Goal: Task Accomplishment & Management: Manage account settings

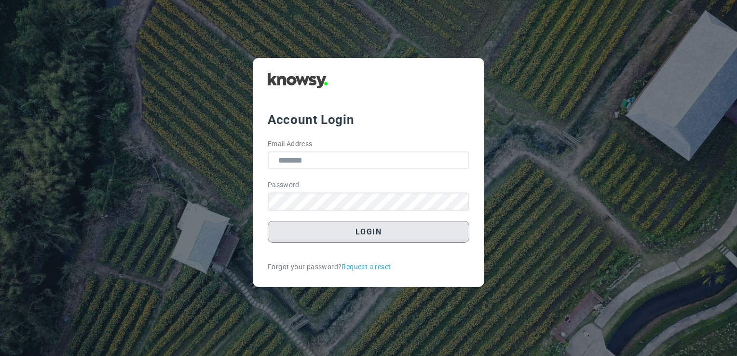
type input "**********"
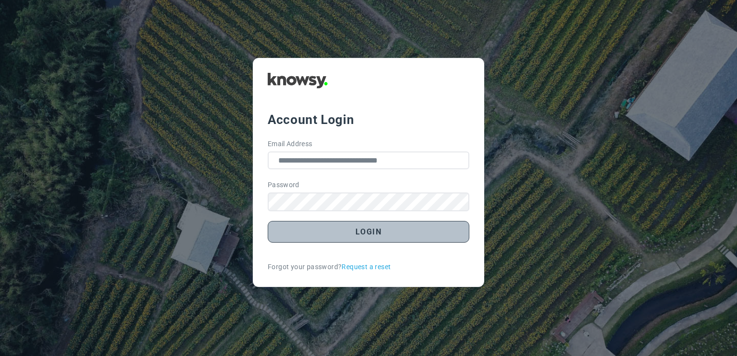
click at [382, 229] on button "Login" at bounding box center [369, 232] width 202 height 22
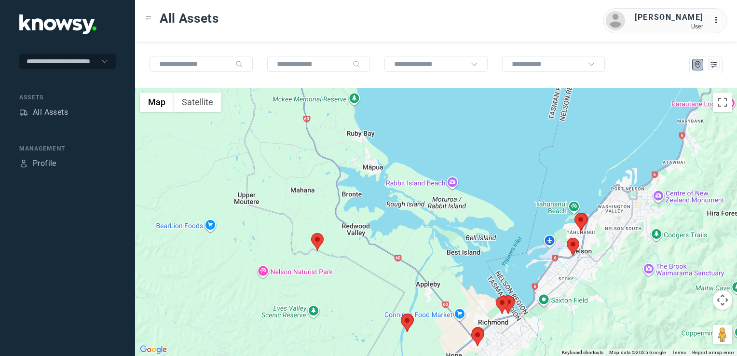
click at [319, 241] on img at bounding box center [317, 242] width 13 height 18
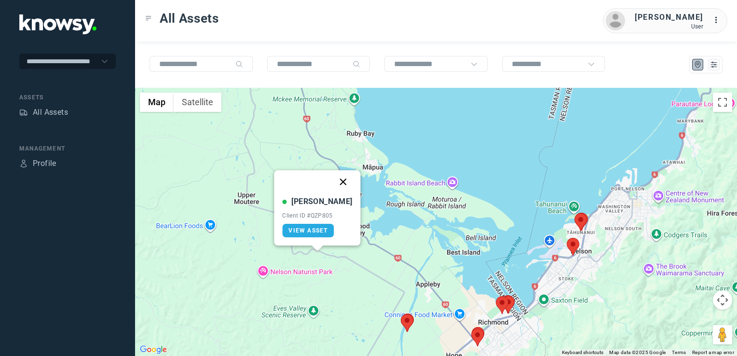
click at [333, 180] on button "Close" at bounding box center [343, 181] width 23 height 23
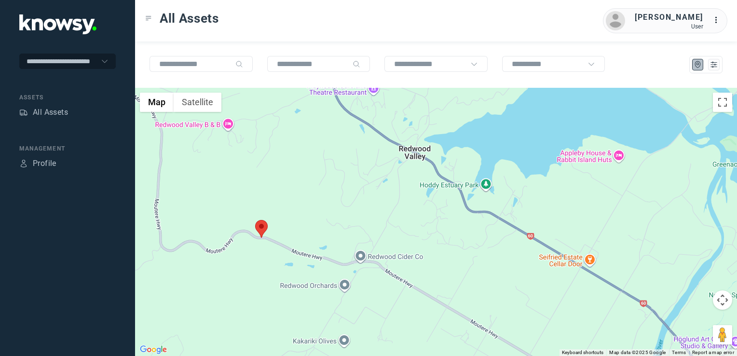
drag, startPoint x: 348, startPoint y: 261, endPoint x: 297, endPoint y: 190, distance: 88.2
click at [303, 200] on div "To navigate, press the arrow keys." at bounding box center [436, 222] width 602 height 268
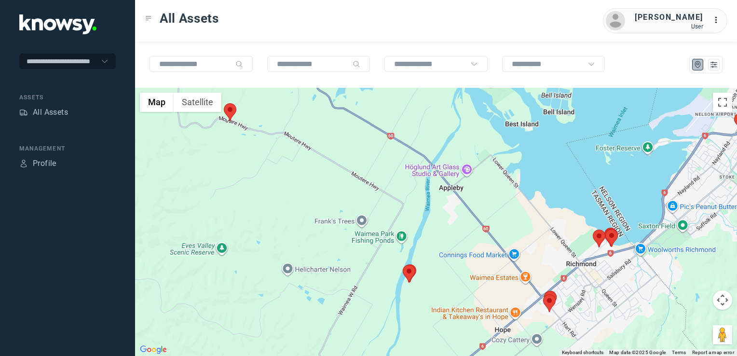
click at [432, 250] on div at bounding box center [436, 222] width 602 height 268
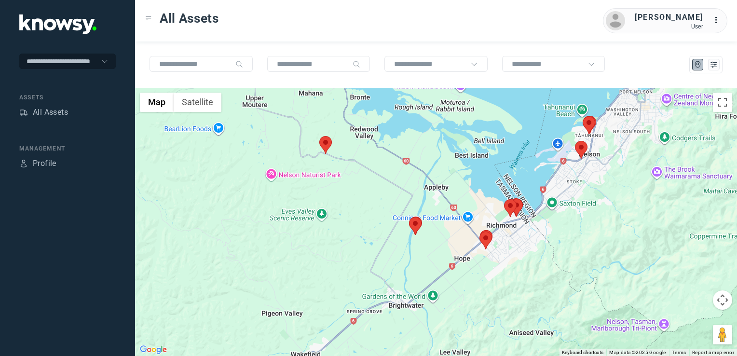
click at [517, 270] on div at bounding box center [436, 222] width 602 height 268
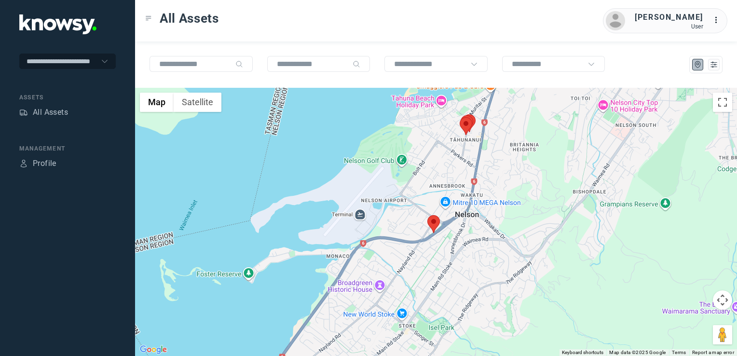
click at [435, 220] on img at bounding box center [433, 224] width 13 height 18
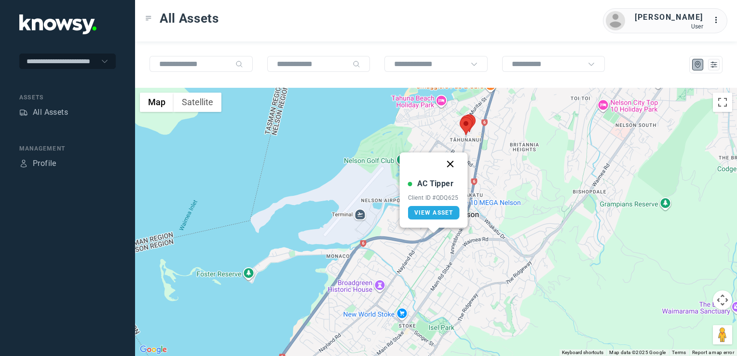
click at [450, 166] on button "Close" at bounding box center [450, 163] width 23 height 23
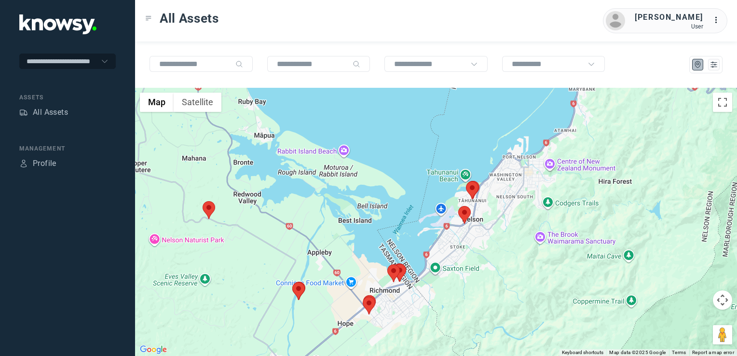
click at [484, 248] on div "To navigate, press the arrow keys." at bounding box center [436, 222] width 602 height 268
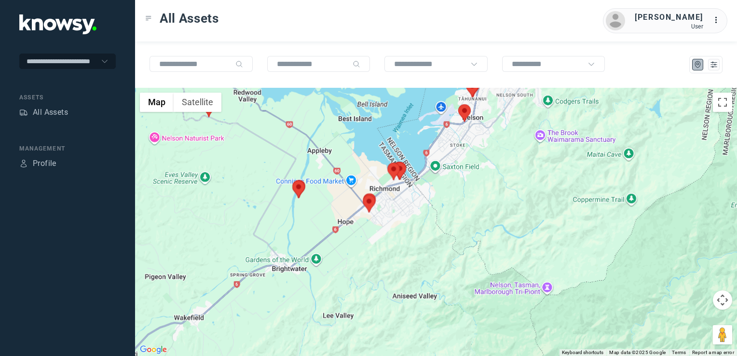
drag, startPoint x: 253, startPoint y: 183, endPoint x: 320, endPoint y: 232, distance: 83.2
click at [315, 232] on div at bounding box center [436, 222] width 602 height 268
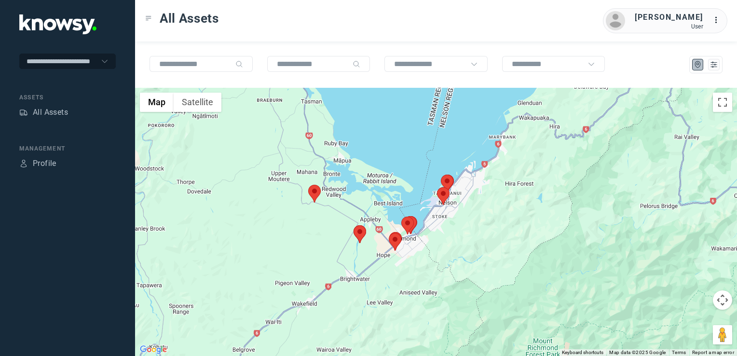
click at [286, 226] on div at bounding box center [436, 222] width 602 height 268
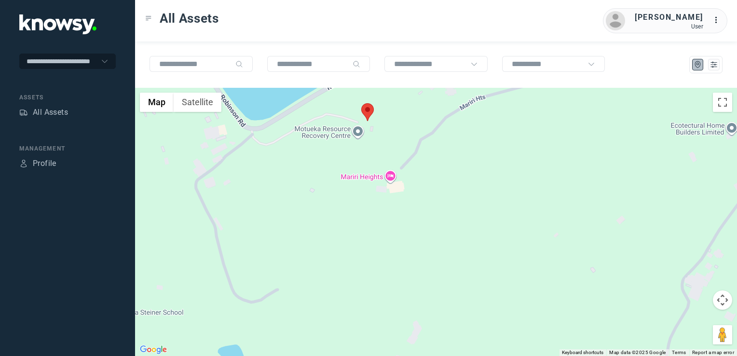
click at [360, 225] on div at bounding box center [436, 222] width 602 height 268
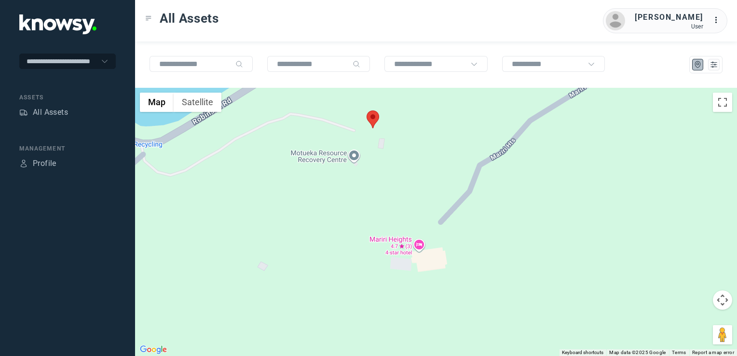
click at [369, 117] on img at bounding box center [373, 119] width 13 height 18
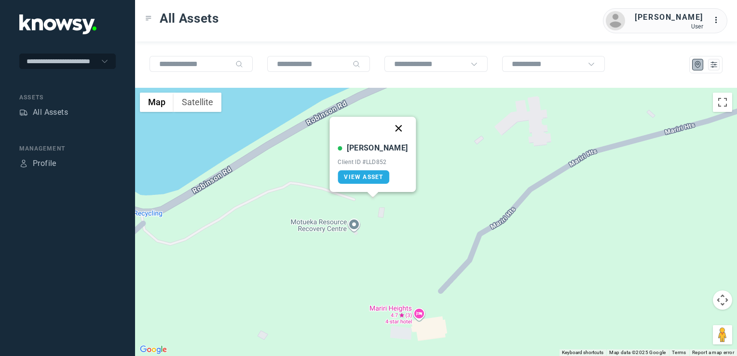
click at [390, 127] on button "Close" at bounding box center [398, 128] width 23 height 23
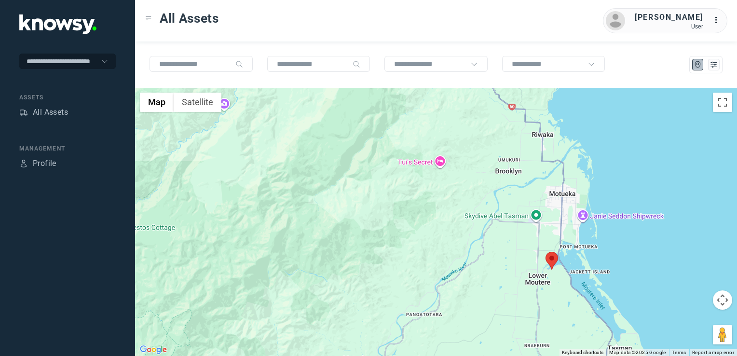
drag, startPoint x: 547, startPoint y: 304, endPoint x: 482, endPoint y: 255, distance: 81.5
click at [511, 269] on div "To navigate, press the arrow keys." at bounding box center [436, 222] width 602 height 268
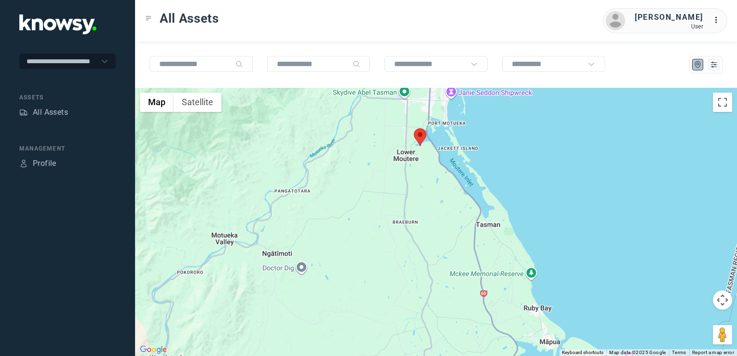
drag, startPoint x: 511, startPoint y: 289, endPoint x: 453, endPoint y: 230, distance: 83.9
click at [466, 237] on div at bounding box center [436, 222] width 602 height 268
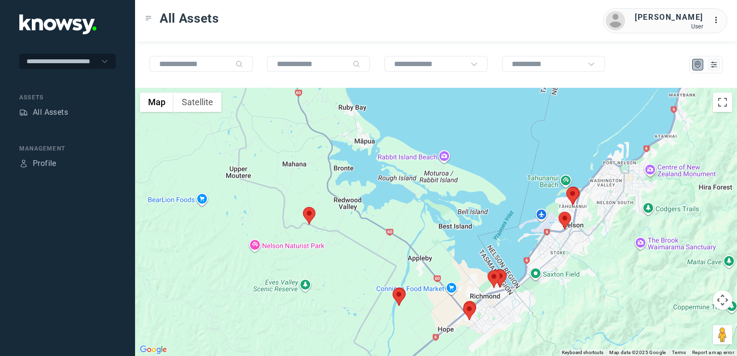
click at [464, 235] on div at bounding box center [436, 222] width 602 height 268
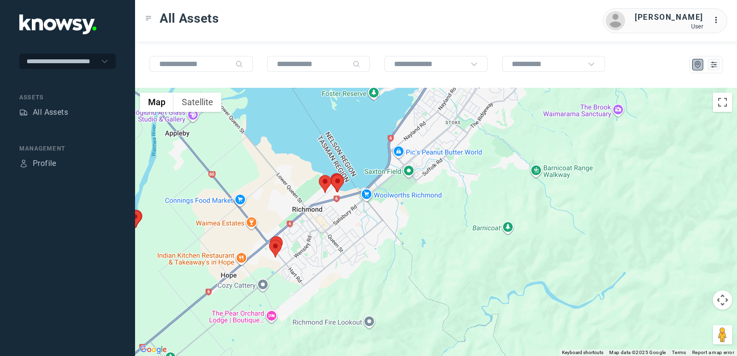
drag, startPoint x: 487, startPoint y: 177, endPoint x: 487, endPoint y: 222, distance: 45.8
click at [487, 221] on div at bounding box center [436, 222] width 602 height 268
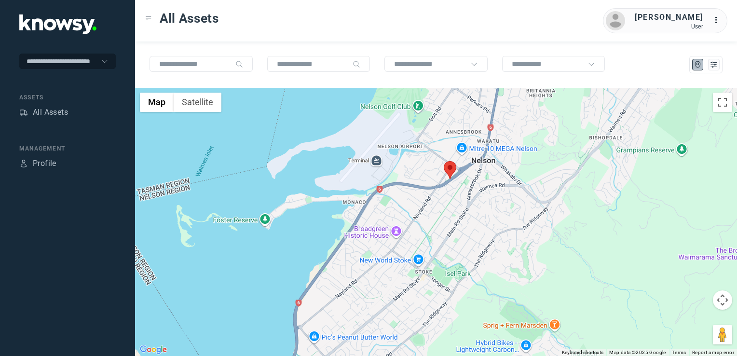
click at [459, 271] on div at bounding box center [436, 222] width 602 height 268
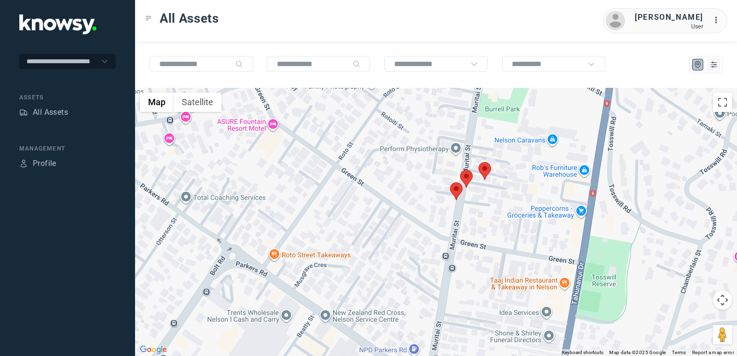
click at [459, 192] on img at bounding box center [456, 191] width 13 height 18
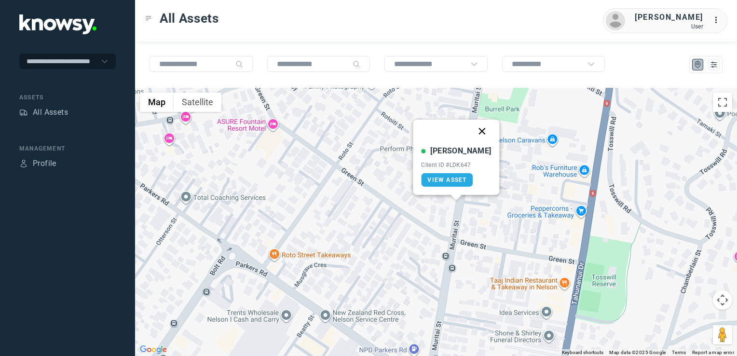
click at [473, 132] on button "Close" at bounding box center [482, 131] width 23 height 23
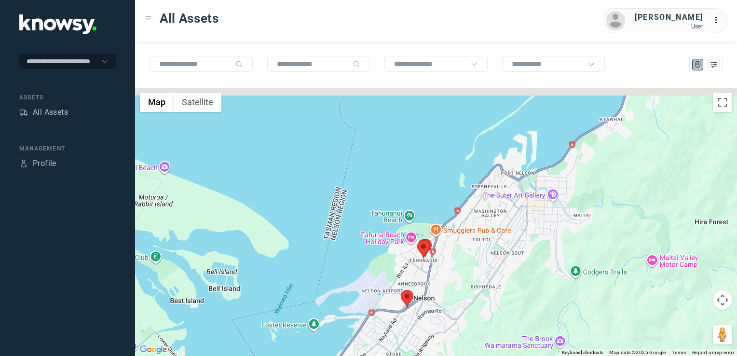
click at [431, 267] on div "To navigate, press the arrow keys." at bounding box center [436, 222] width 602 height 268
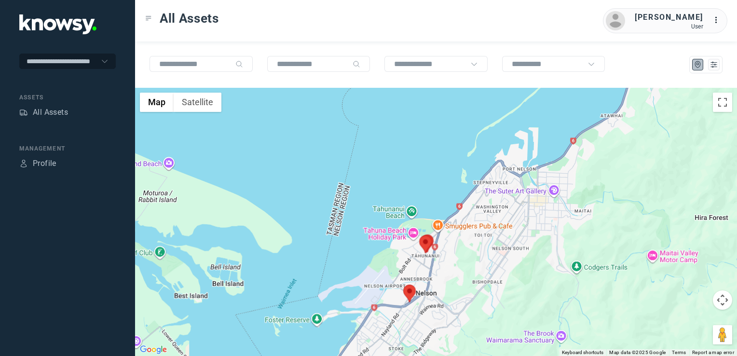
drag, startPoint x: 420, startPoint y: 306, endPoint x: 443, endPoint y: 264, distance: 47.9
click at [443, 264] on div at bounding box center [436, 222] width 602 height 268
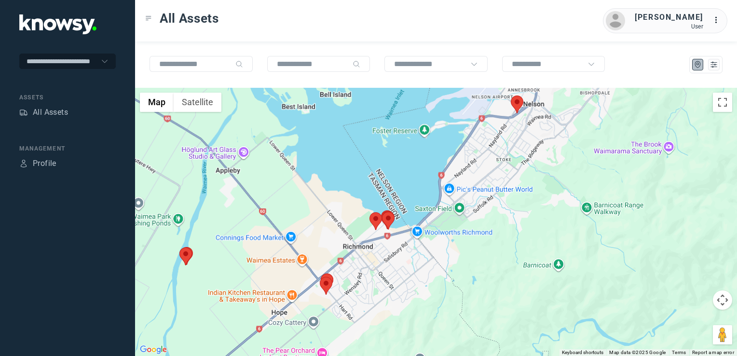
click at [445, 250] on div at bounding box center [436, 222] width 602 height 268
